Goal: Task Accomplishment & Management: Complete application form

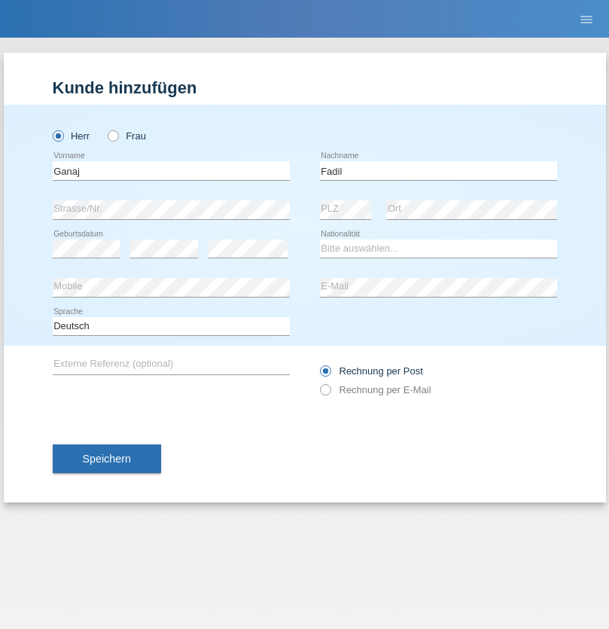
type input "Fadil"
select select "XK"
select select "C"
select select "10"
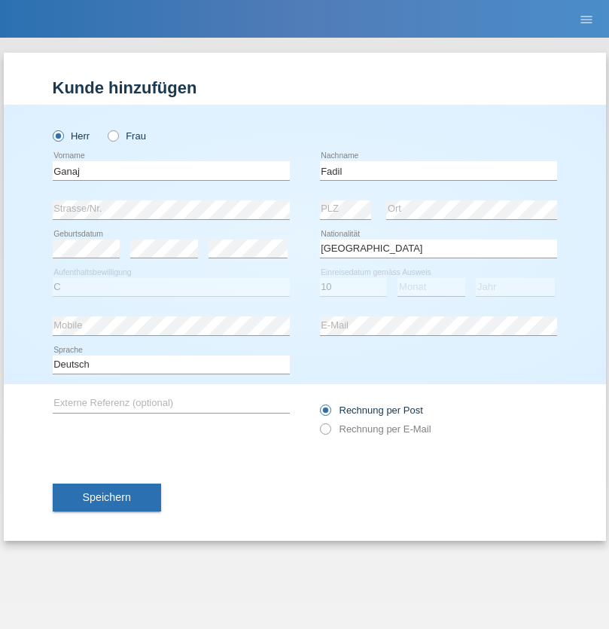
select select "08"
select select "2021"
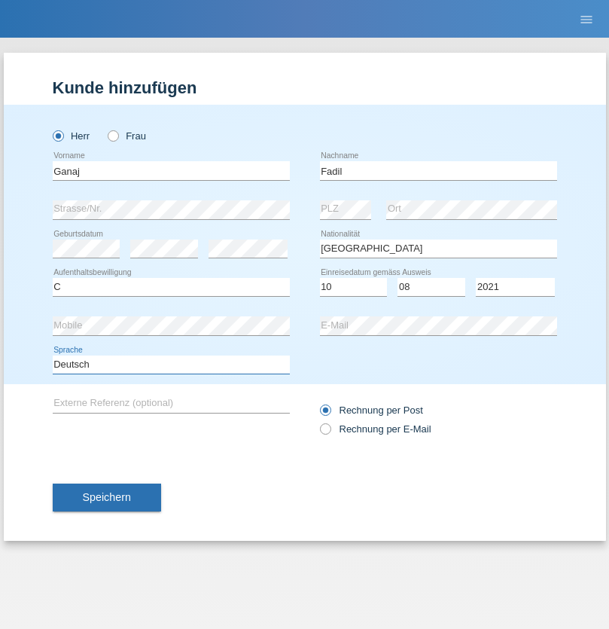
select select "en"
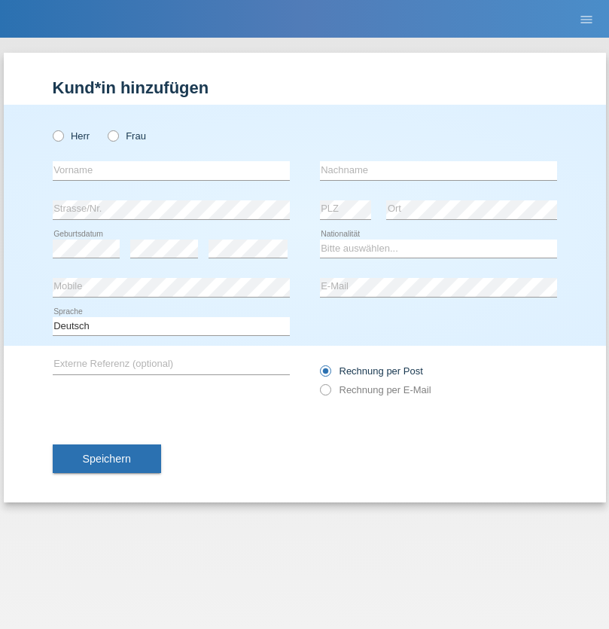
radio input "true"
click at [171, 170] on input "text" at bounding box center [171, 170] width 237 height 19
type input "[PERSON_NAME]"
click at [438, 170] on input "text" at bounding box center [438, 170] width 237 height 19
type input "Muja"
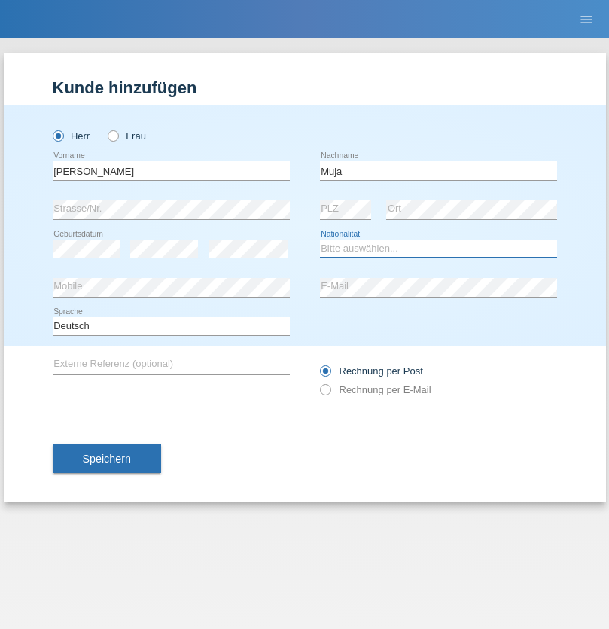
select select "XK"
select select "C"
select select "03"
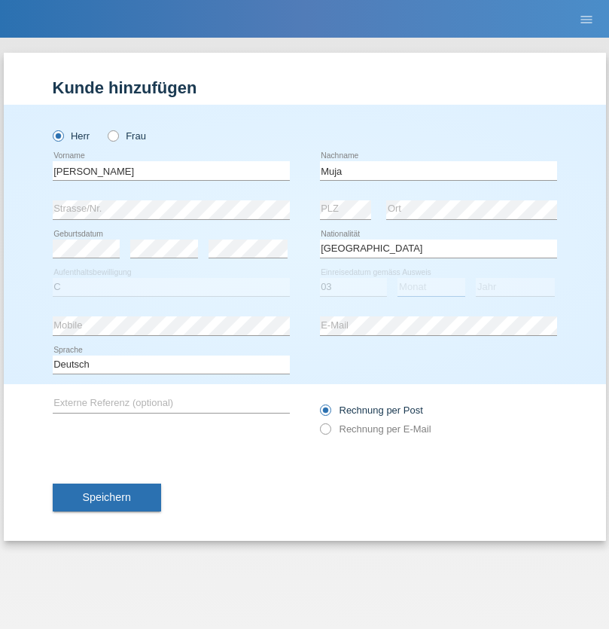
select select "07"
select select "2021"
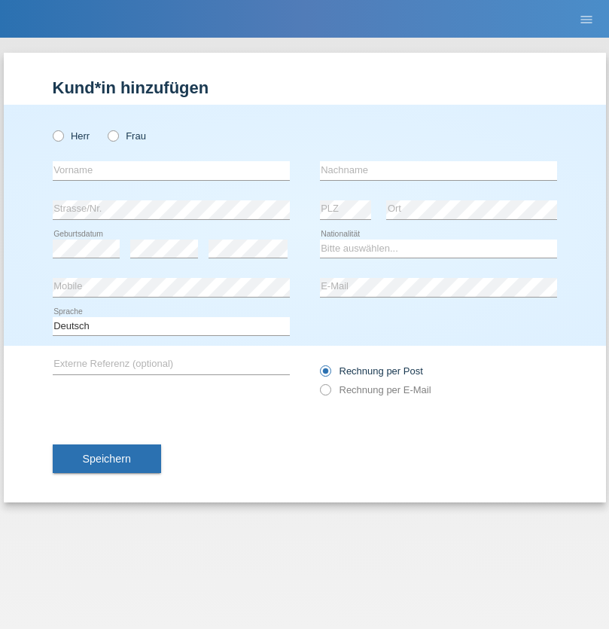
radio input "true"
click at [171, 170] on input "text" at bounding box center [171, 170] width 237 height 19
type input "Thomas"
click at [438, 170] on input "text" at bounding box center [438, 170] width 237 height 19
type input "Berger"
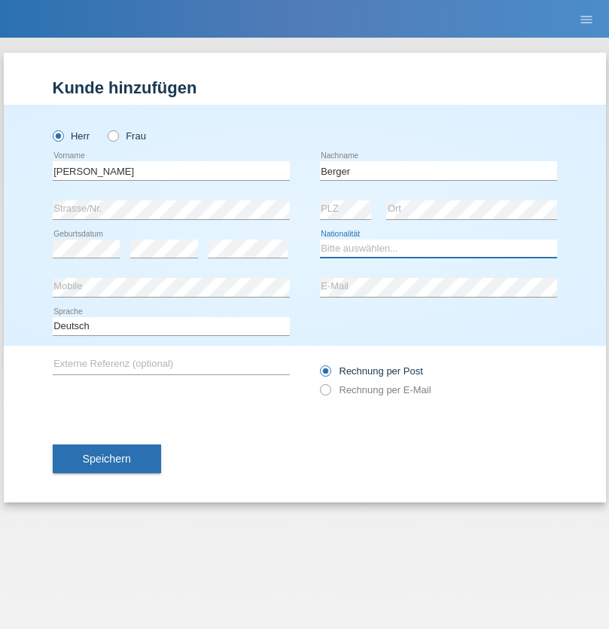
select select "CH"
radio input "true"
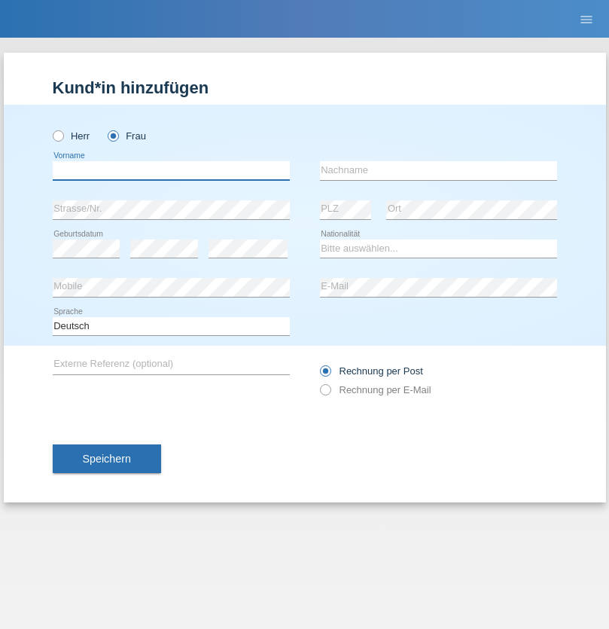
click at [171, 170] on input "text" at bounding box center [171, 170] width 237 height 19
type input "Teixeira da Silva Moço"
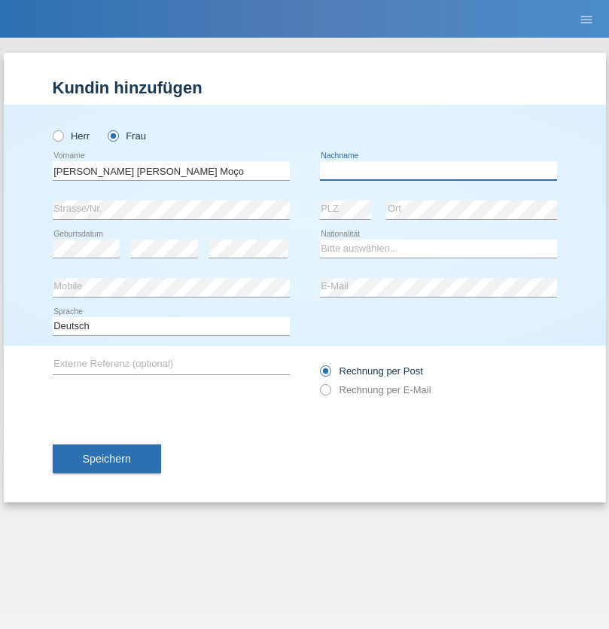
click at [438, 170] on input "text" at bounding box center [438, 170] width 237 height 19
type input "Paula"
select select "PT"
select select "C"
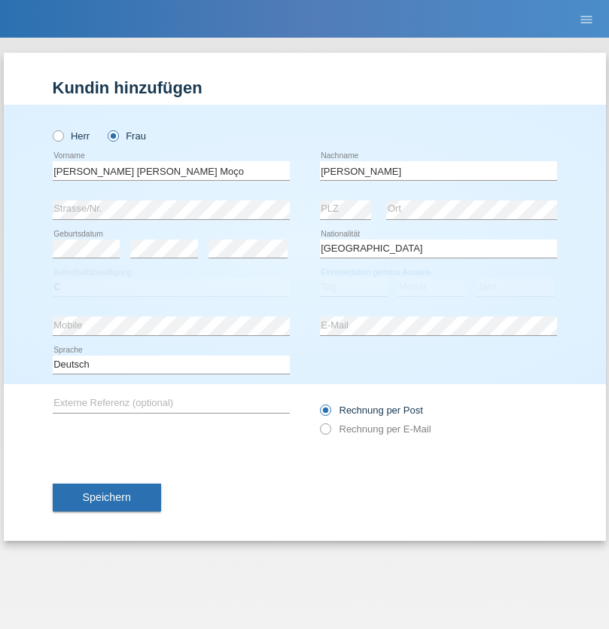
select select "28"
select select "03"
select select "2005"
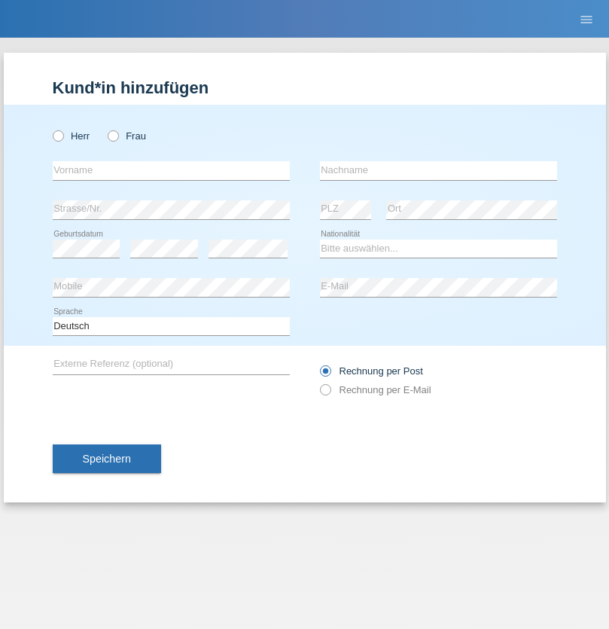
radio input "true"
click at [171, 170] on input "text" at bounding box center [171, 170] width 237 height 19
type input "Teklay"
click at [438, 170] on input "text" at bounding box center [438, 170] width 237 height 19
type input "Fiori"
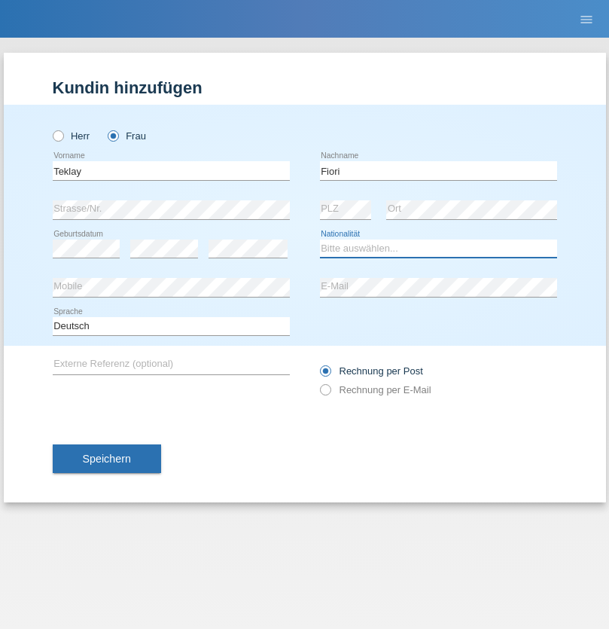
select select "ER"
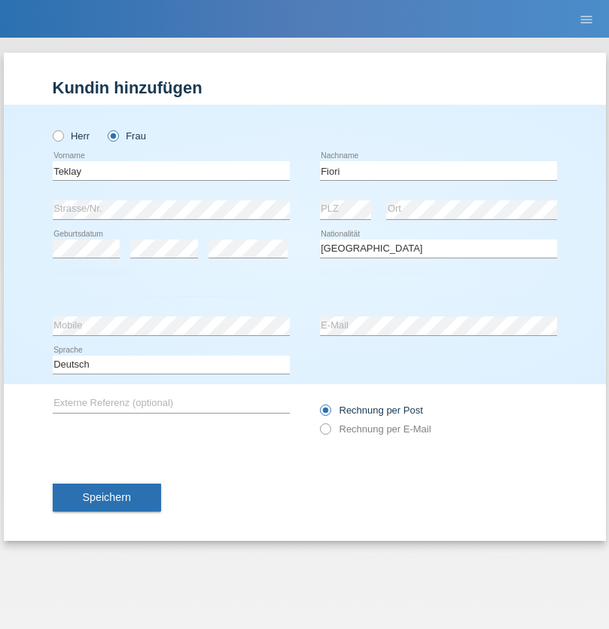
select select "C"
select select "10"
select select "08"
select select "2021"
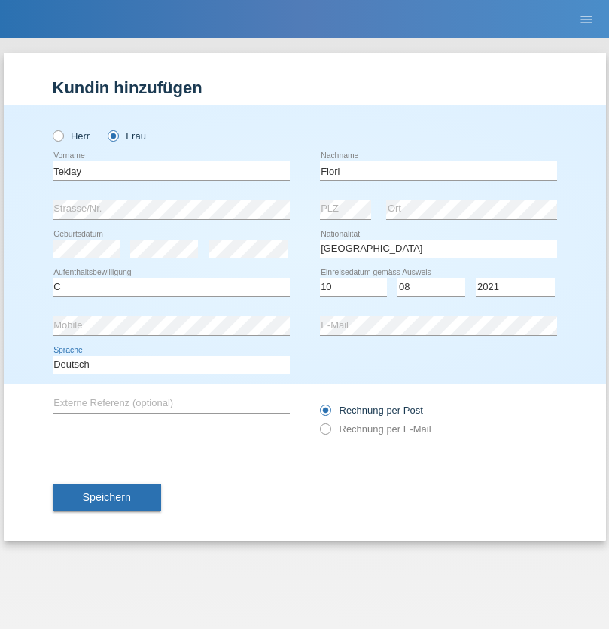
select select "en"
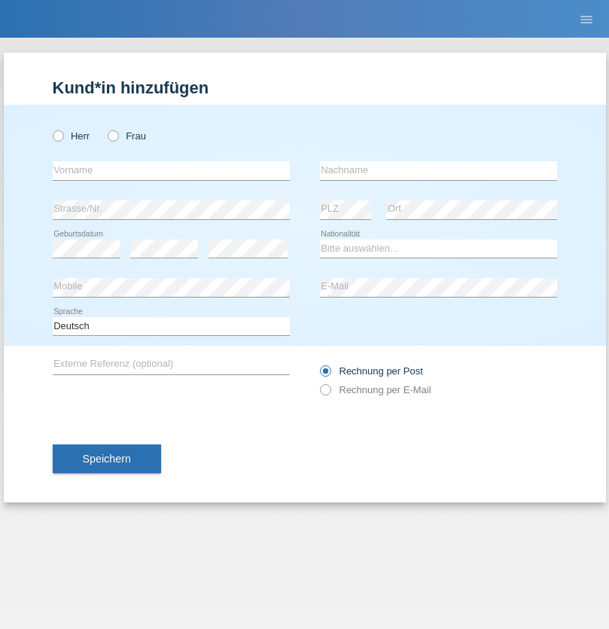
radio input "true"
click at [171, 170] on input "text" at bounding box center [171, 170] width 237 height 19
type input "Sadia"
click at [438, 170] on input "text" at bounding box center [438, 170] width 237 height 19
type input "Nejmaoui"
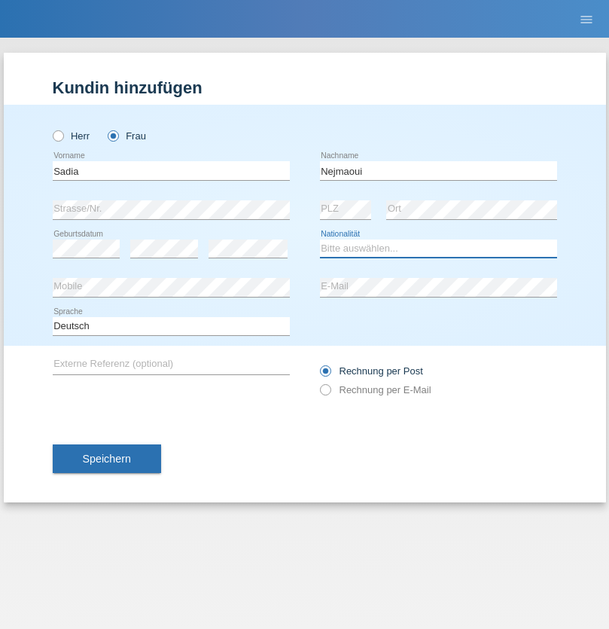
select select "MA"
select select "C"
select select "01"
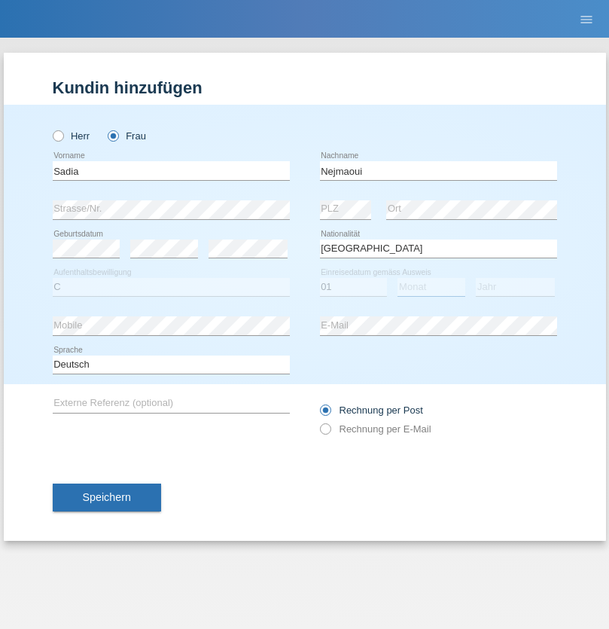
select select "06"
select select "1964"
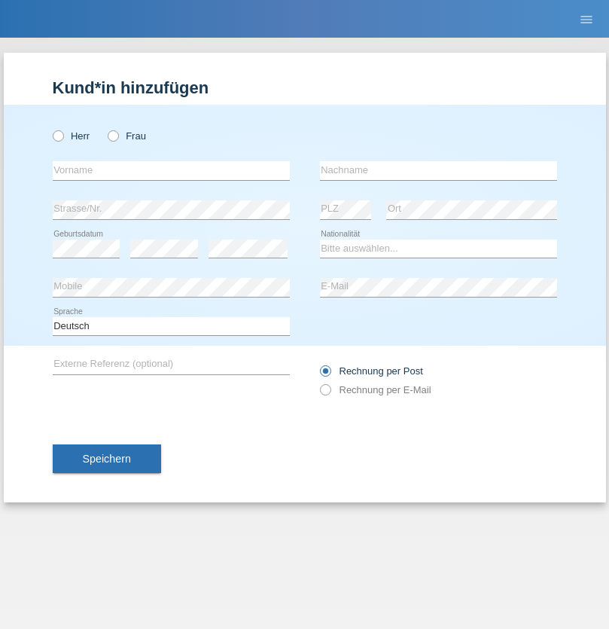
radio input "true"
click at [171, 170] on input "text" at bounding box center [171, 170] width 237 height 19
type input "Carlos"
click at [438, 170] on input "text" at bounding box center [438, 170] width 237 height 19
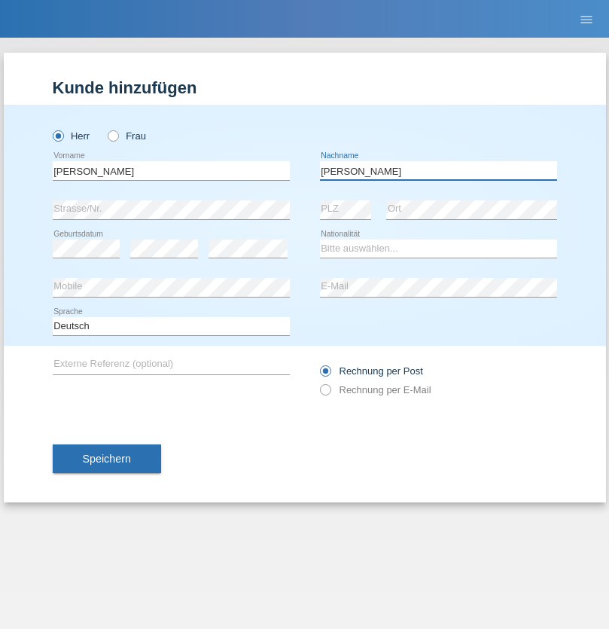
type input "Nobrega"
select select "CH"
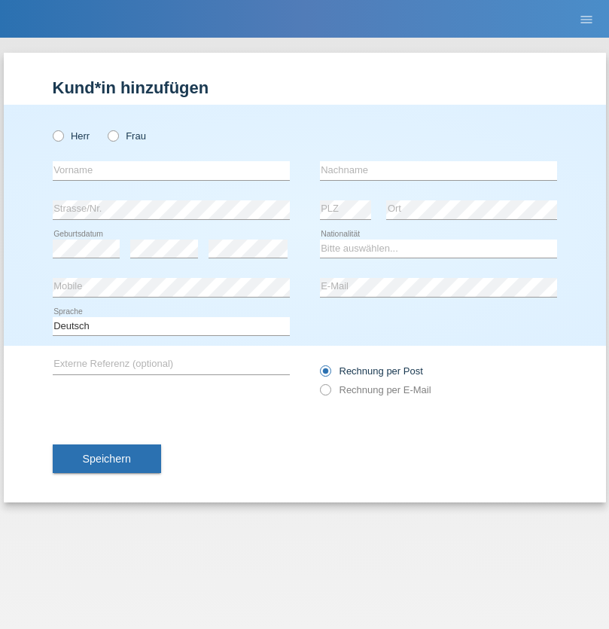
radio input "true"
click at [171, 170] on input "text" at bounding box center [171, 170] width 237 height 19
type input "Thivagaran"
click at [438, 170] on input "text" at bounding box center [438, 170] width 237 height 19
type input "Selvanayagam"
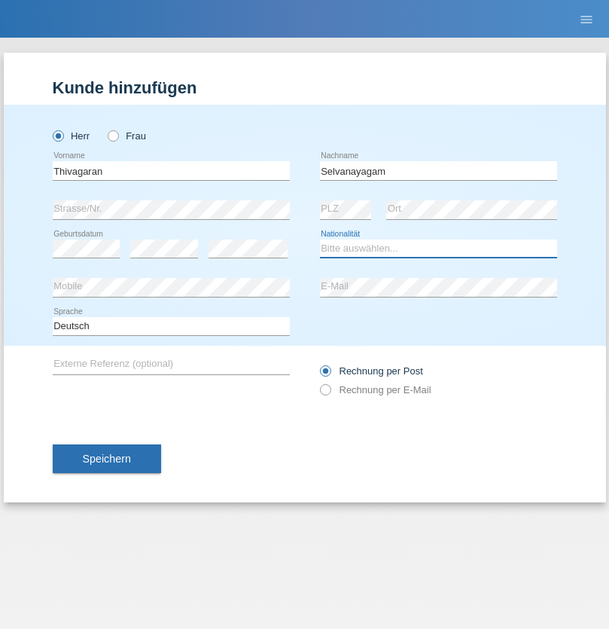
select select "LK"
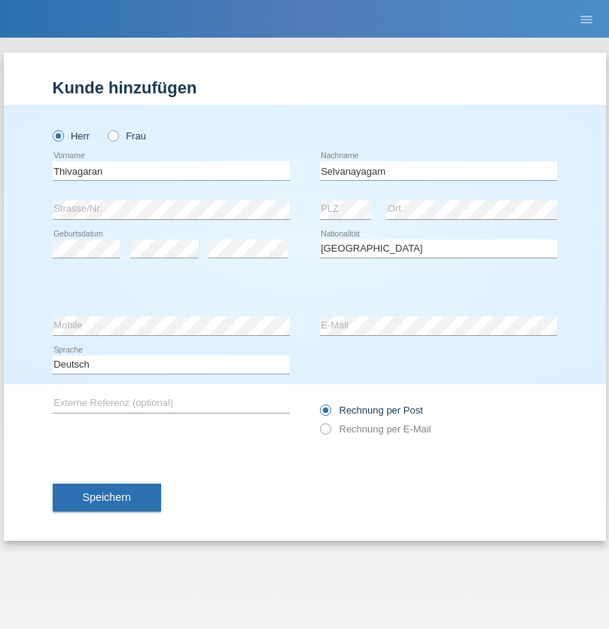
select select "C"
select select "23"
select select "03"
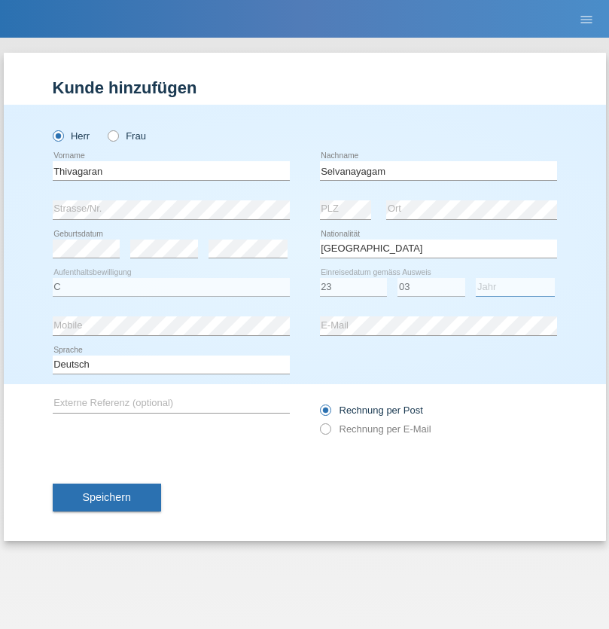
select select "2021"
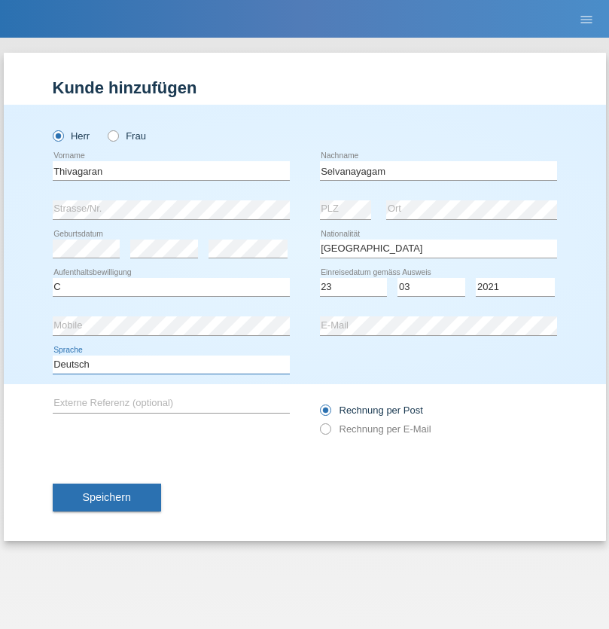
select select "en"
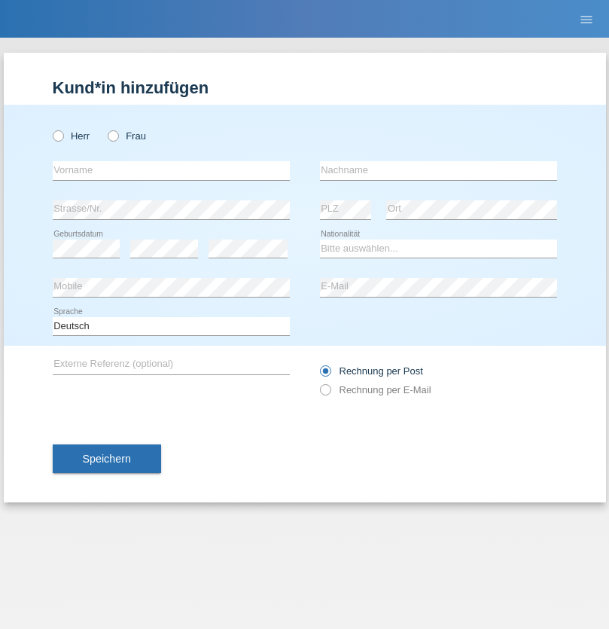
radio input "true"
click at [171, 170] on input "text" at bounding box center [171, 170] width 237 height 19
type input "[PERSON_NAME]"
click at [438, 170] on input "text" at bounding box center [438, 170] width 237 height 19
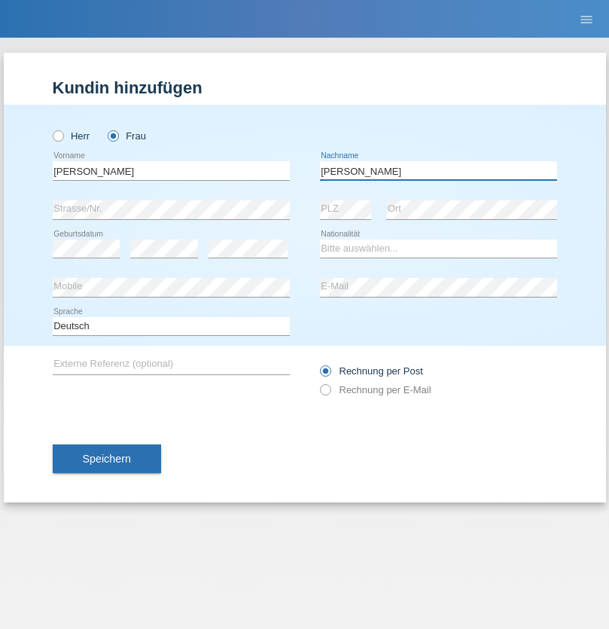
type input "[PERSON_NAME]"
select select "CH"
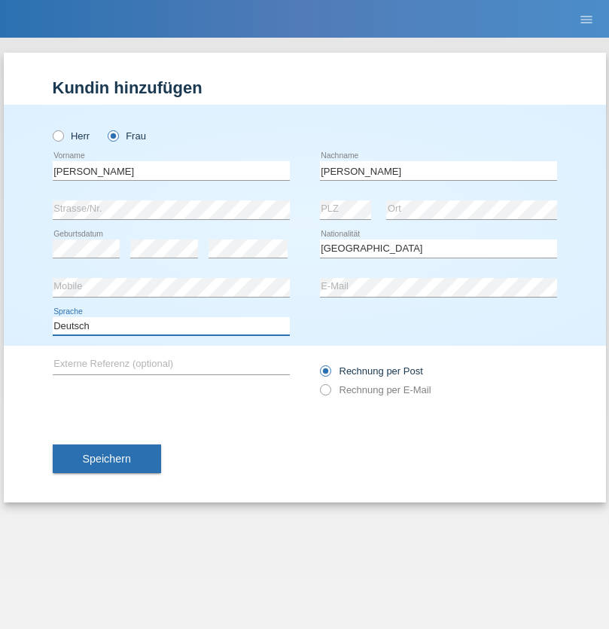
select select "en"
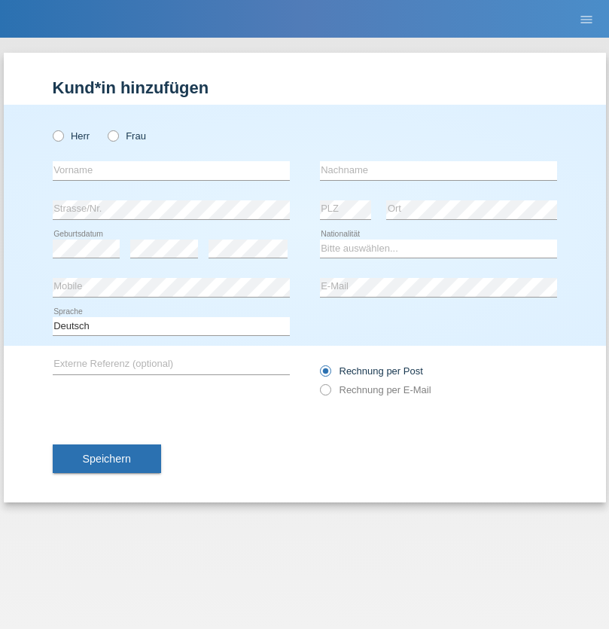
radio input "true"
click at [171, 170] on input "text" at bounding box center [171, 170] width 237 height 19
type input "Tymur"
click at [438, 170] on input "text" at bounding box center [438, 170] width 237 height 19
type input "Hunderchuk"
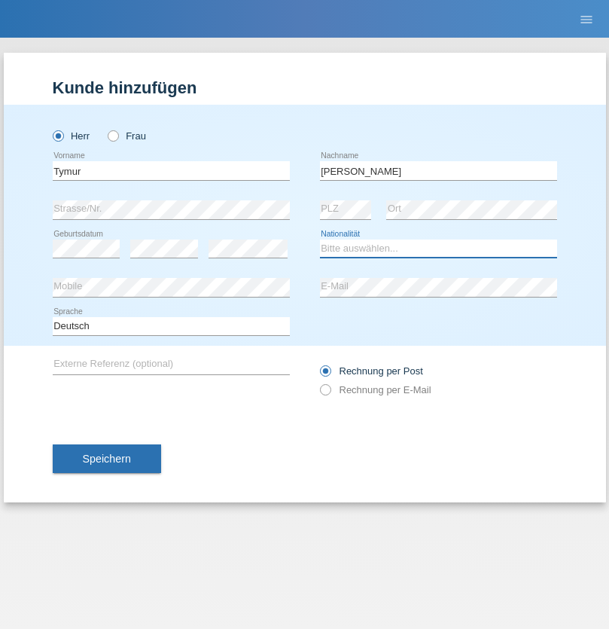
select select "UA"
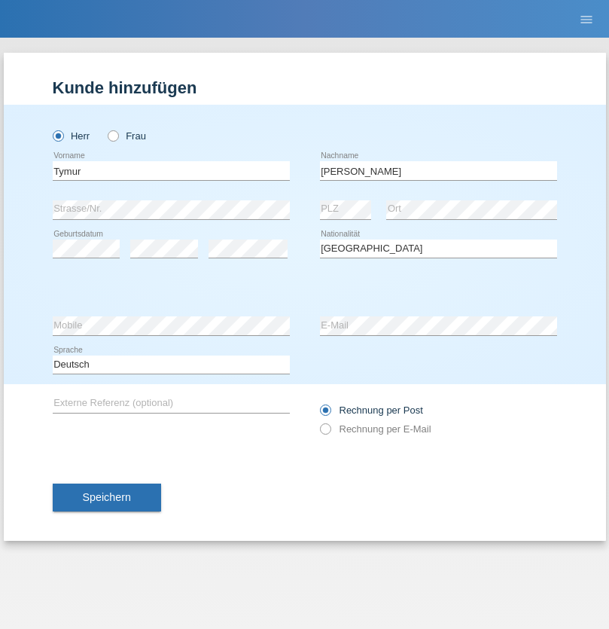
select select "C"
select select "20"
select select "08"
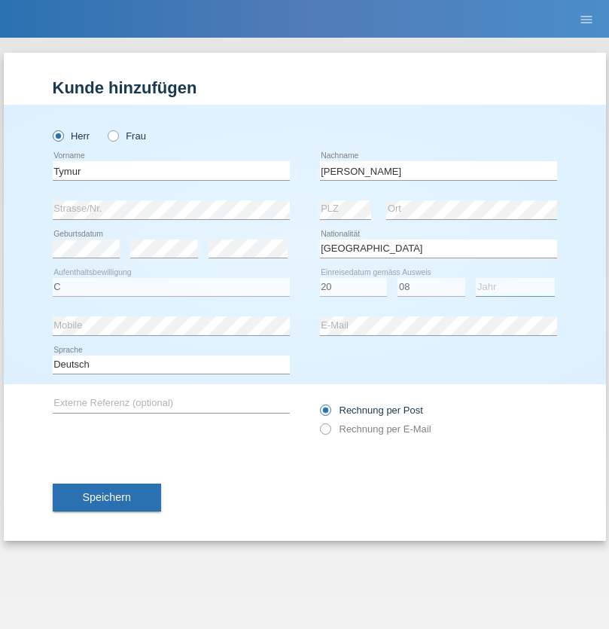
select select "2021"
select select "en"
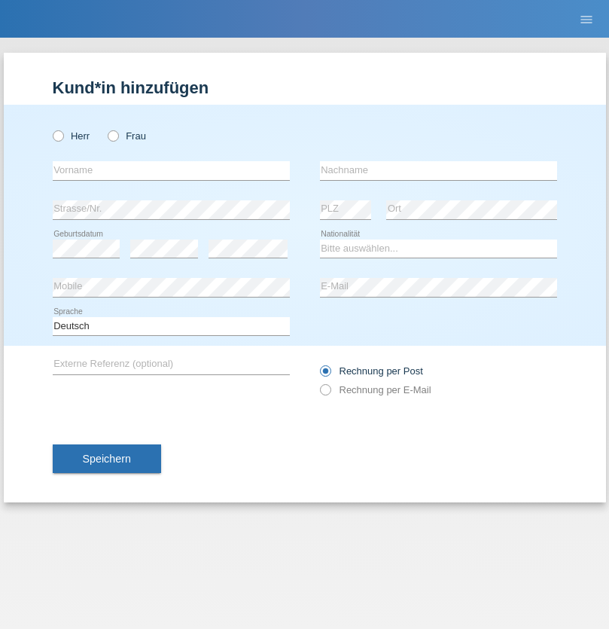
radio input "true"
click at [171, 170] on input "text" at bounding box center [171, 170] width 237 height 19
type input "Tymur"
click at [438, 170] on input "text" at bounding box center [438, 170] width 237 height 19
type input "Hunderchuj"
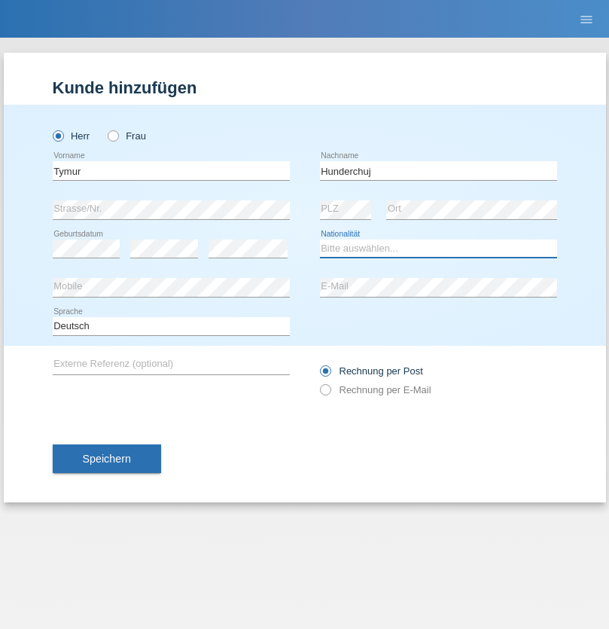
select select "UA"
select select "C"
select select "20"
select select "08"
select select "2021"
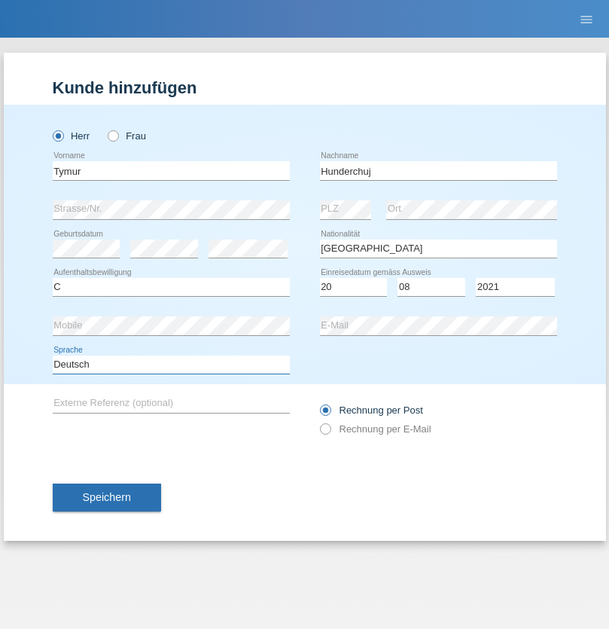
select select "en"
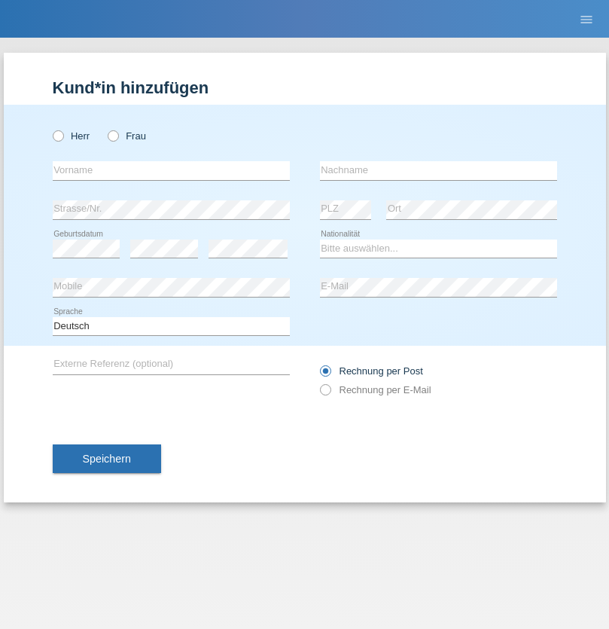
radio input "true"
click at [171, 170] on input "text" at bounding box center [171, 170] width 237 height 19
type input "Dominik"
click at [438, 170] on input "text" at bounding box center [438, 170] width 237 height 19
type input "Tropp"
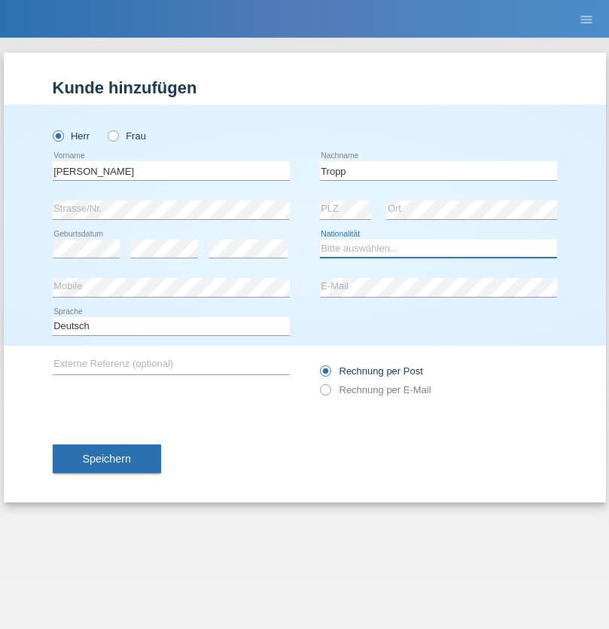
select select "SK"
select select "C"
select select "10"
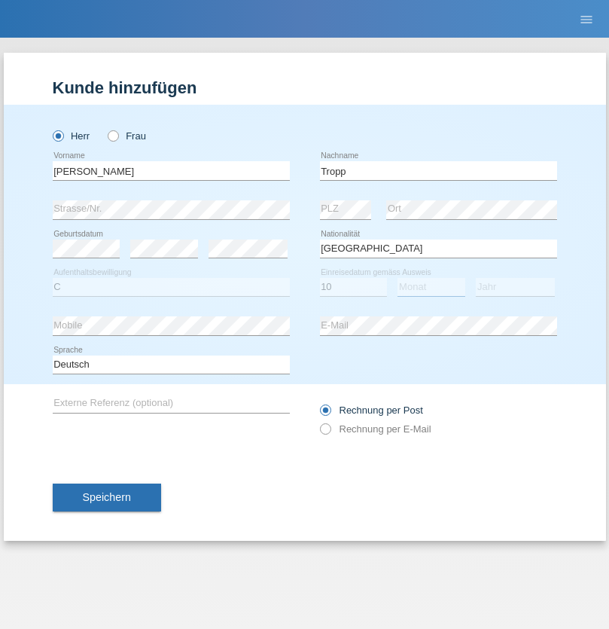
select select "08"
select select "2021"
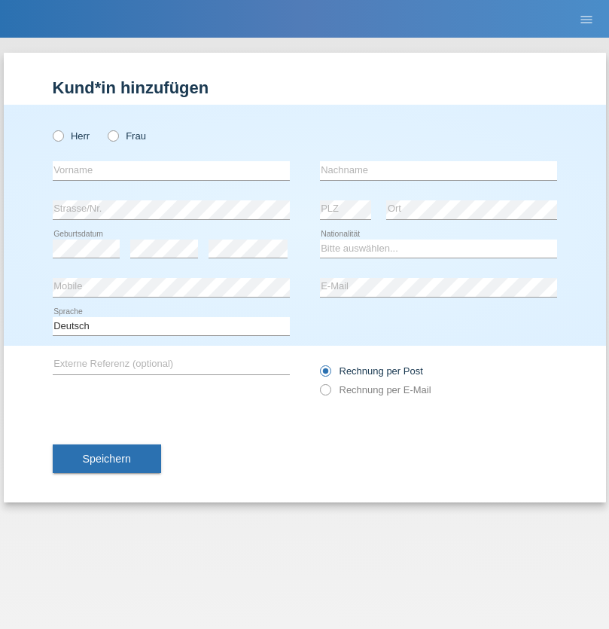
radio input "true"
click at [171, 170] on input "text" at bounding box center [171, 170] width 237 height 19
type input "[PERSON_NAME]"
click at [438, 170] on input "text" at bounding box center [438, 170] width 237 height 19
type input "Ringle"
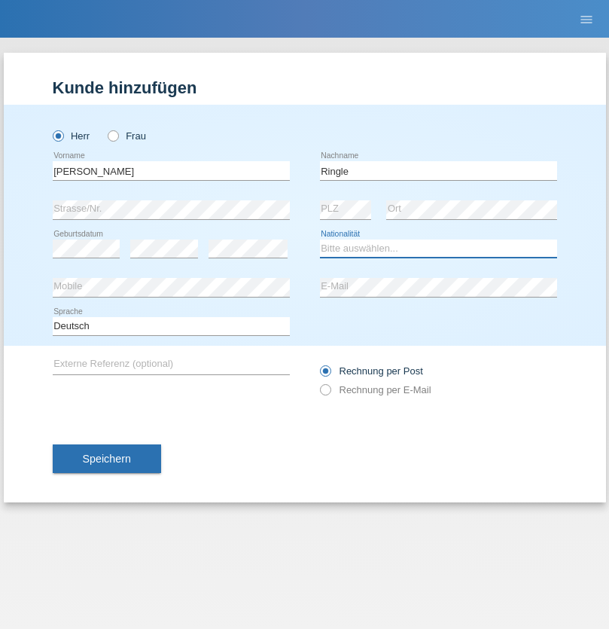
select select "DE"
select select "C"
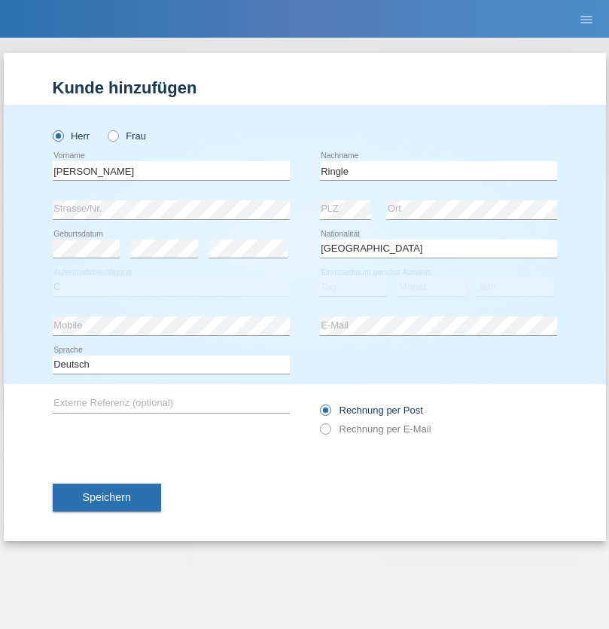
select select "06"
select select "01"
select select "2021"
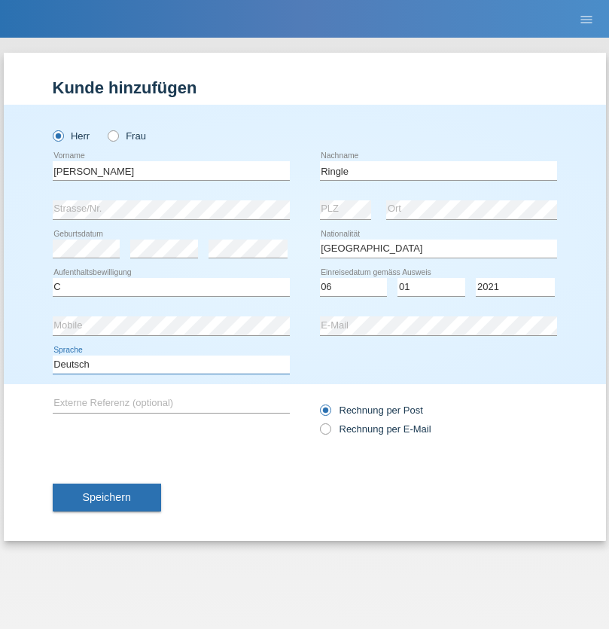
select select "en"
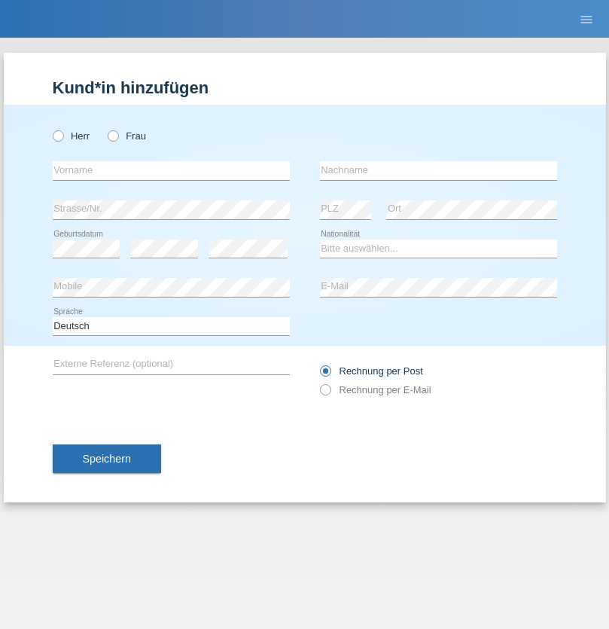
radio input "true"
click at [171, 170] on input "text" at bounding box center [171, 170] width 237 height 19
type input "Junior"
click at [438, 170] on input "text" at bounding box center [438, 170] width 237 height 19
type input "Mauricio"
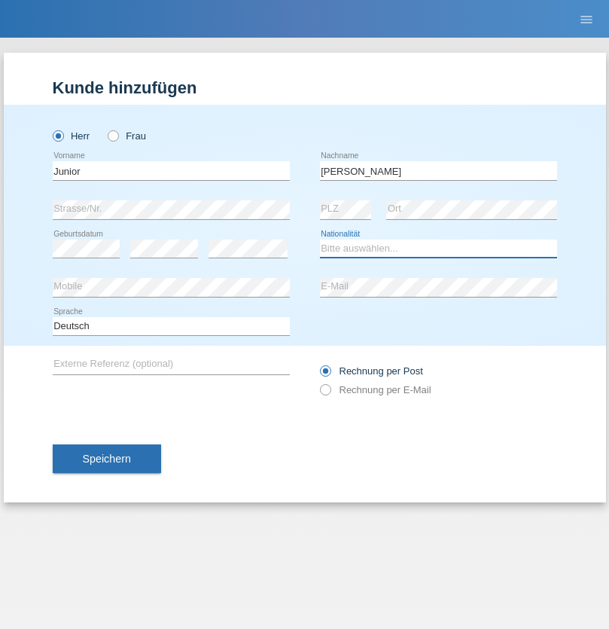
select select "CH"
radio input "true"
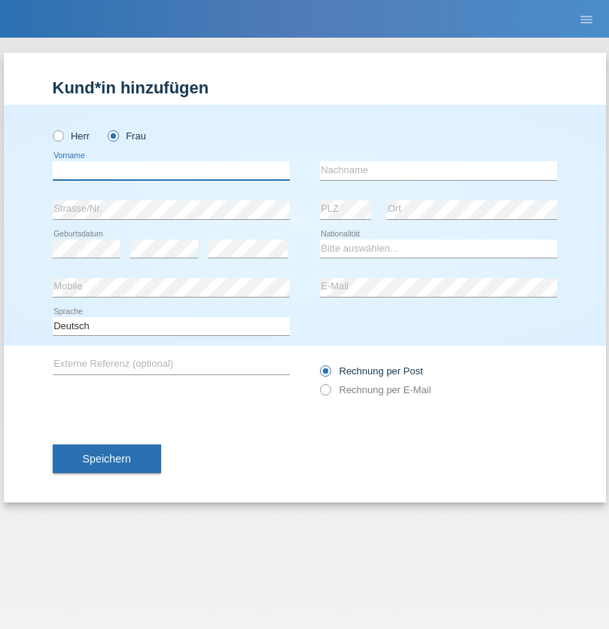
click at [171, 170] on input "text" at bounding box center [171, 170] width 237 height 19
type input "Maria Fernanda"
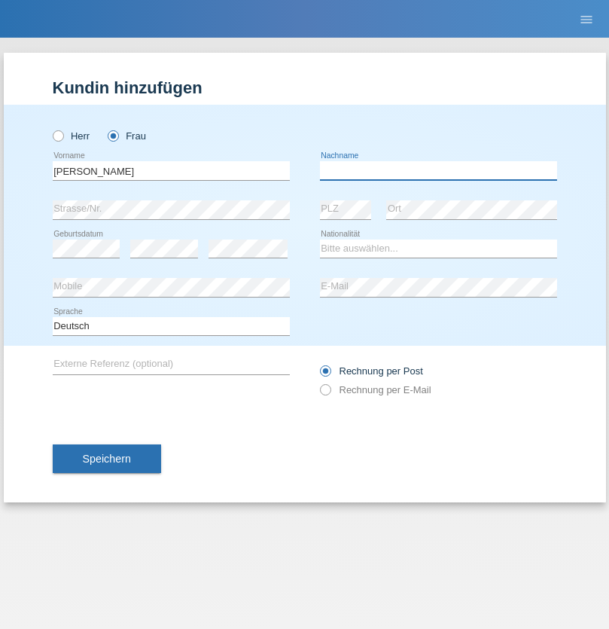
click at [438, 170] on input "text" at bounding box center [438, 170] width 237 height 19
type input "Knusel Campillo"
select select "CH"
radio input "true"
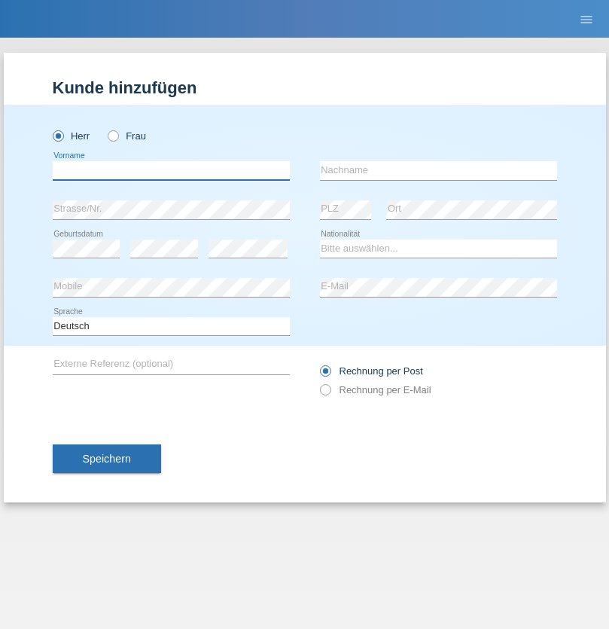
click at [171, 170] on input "text" at bounding box center [171, 170] width 237 height 19
type input "Beqiri"
click at [438, 170] on input "text" at bounding box center [438, 170] width 237 height 19
type input "Shpresa"
select select "XK"
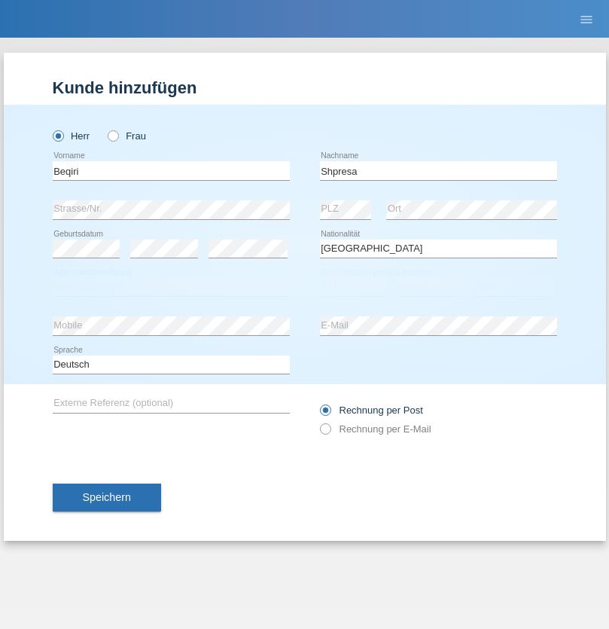
select select "C"
select select "08"
select select "02"
select select "1979"
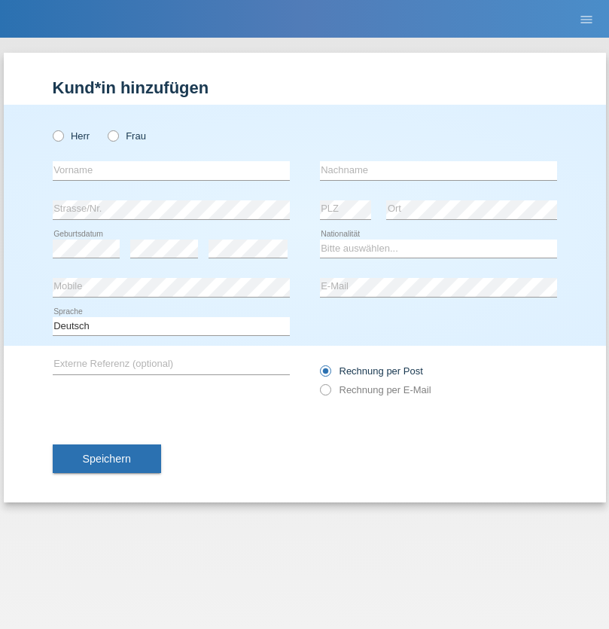
radio input "true"
click at [171, 170] on input "text" at bounding box center [171, 170] width 237 height 19
type input "[PERSON_NAME]"
click at [438, 170] on input "text" at bounding box center [438, 170] width 237 height 19
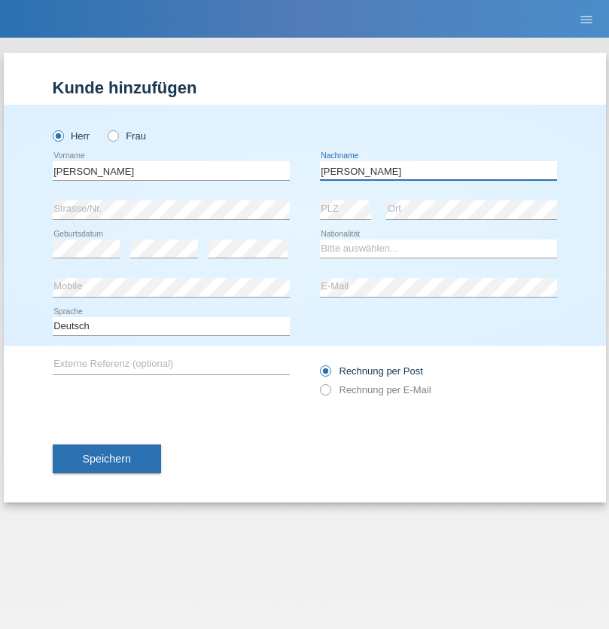
type input "[PERSON_NAME]"
select select "CH"
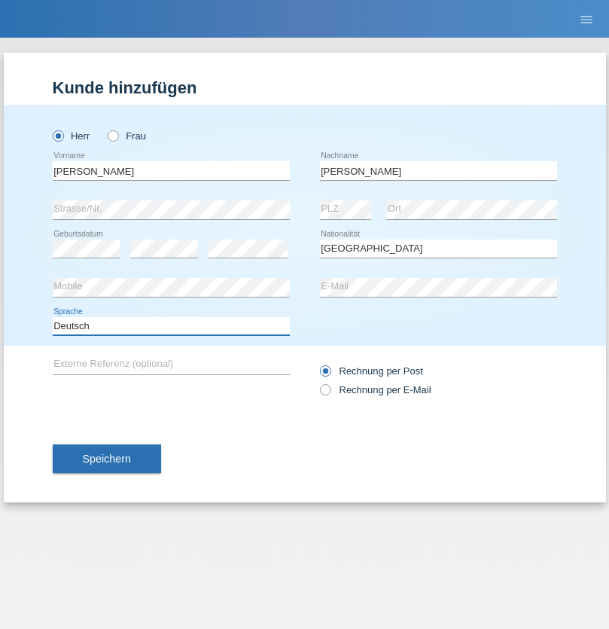
select select "en"
